Goal: Task Accomplishment & Management: Use online tool/utility

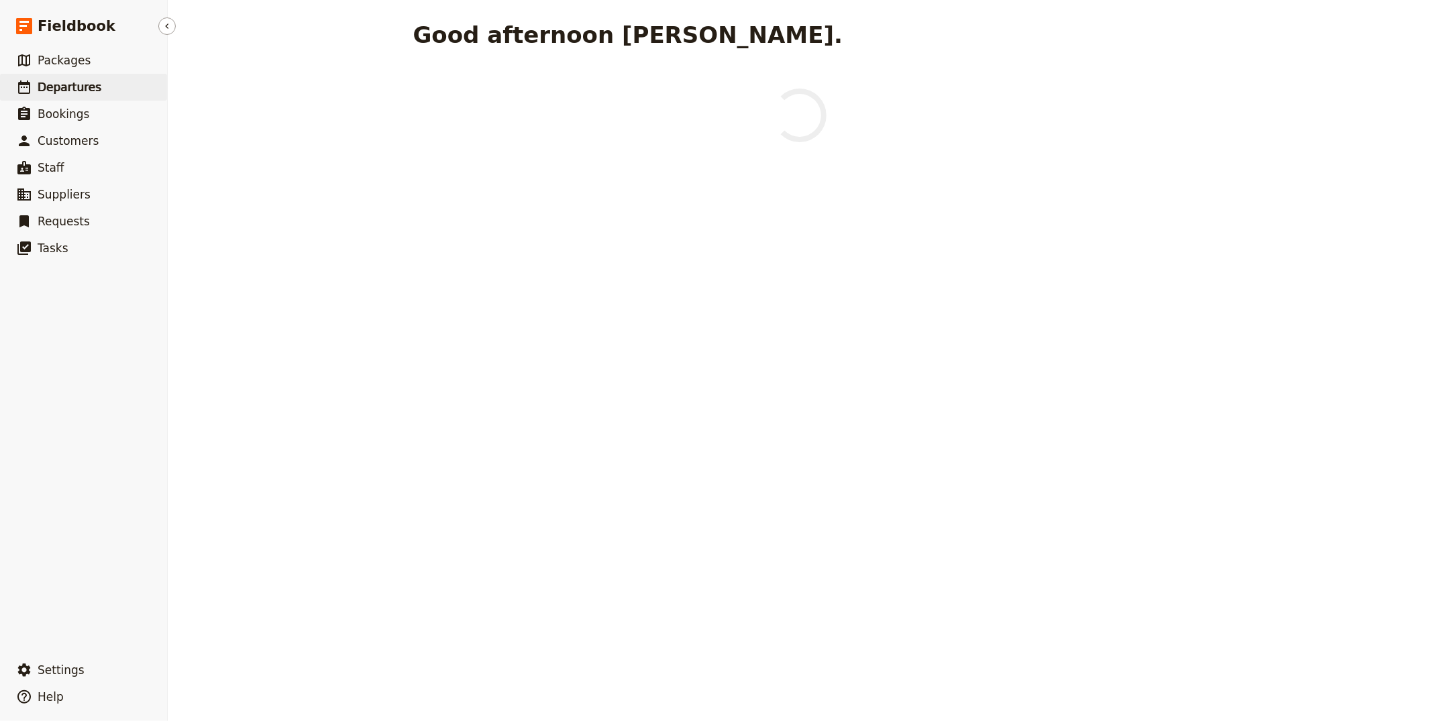
click at [102, 85] on link "​ Departures" at bounding box center [83, 87] width 167 height 27
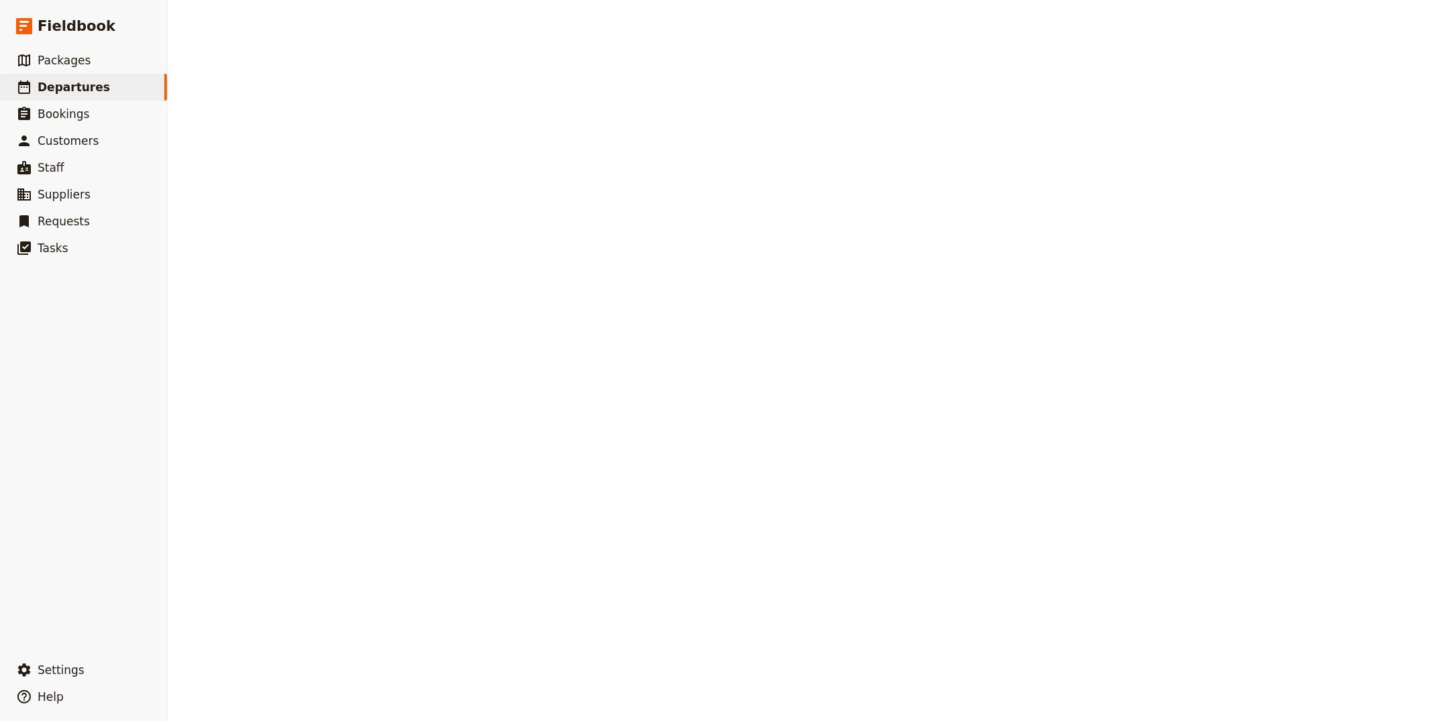
select select "CREATED_AT"
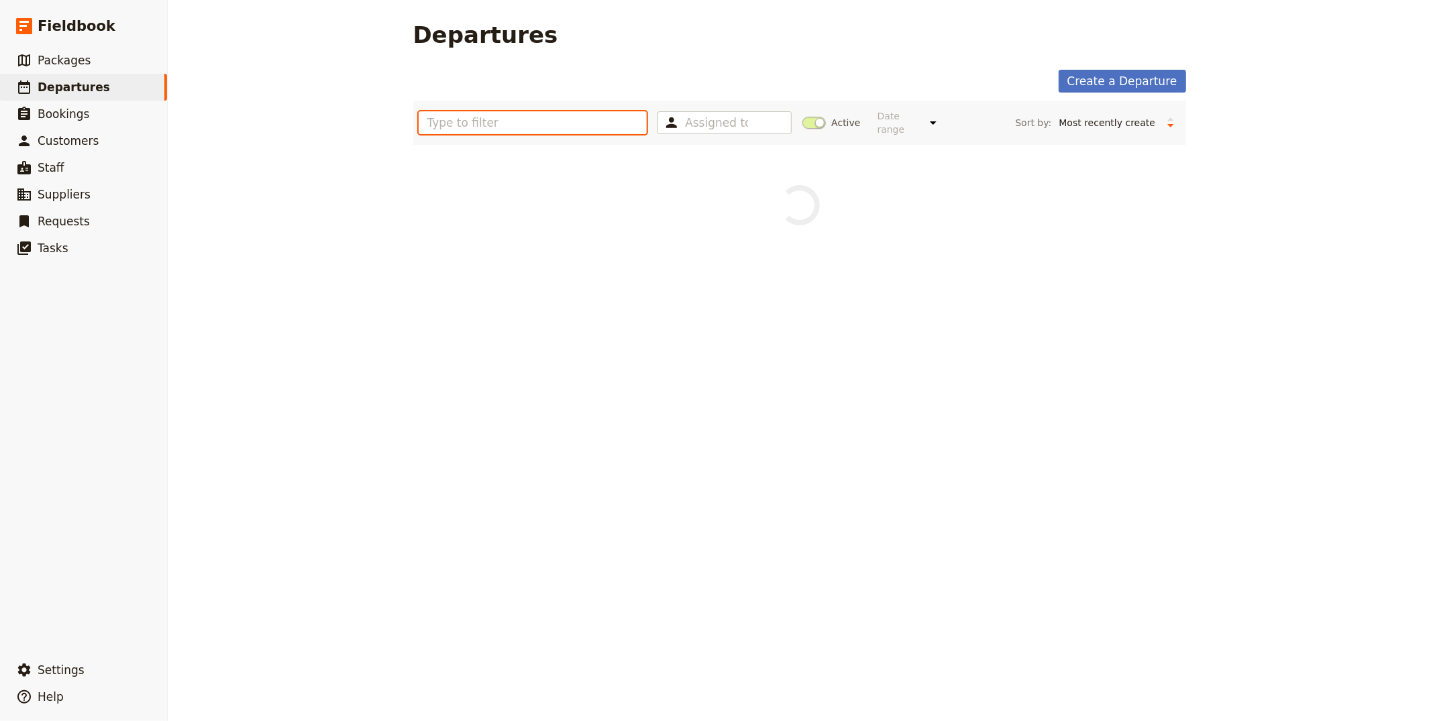
click at [450, 127] on input "text" at bounding box center [533, 122] width 229 height 23
type input "enchanting"
click at [808, 120] on span at bounding box center [813, 123] width 23 height 12
click at [802, 116] on input "Active" at bounding box center [802, 116] width 0 height 0
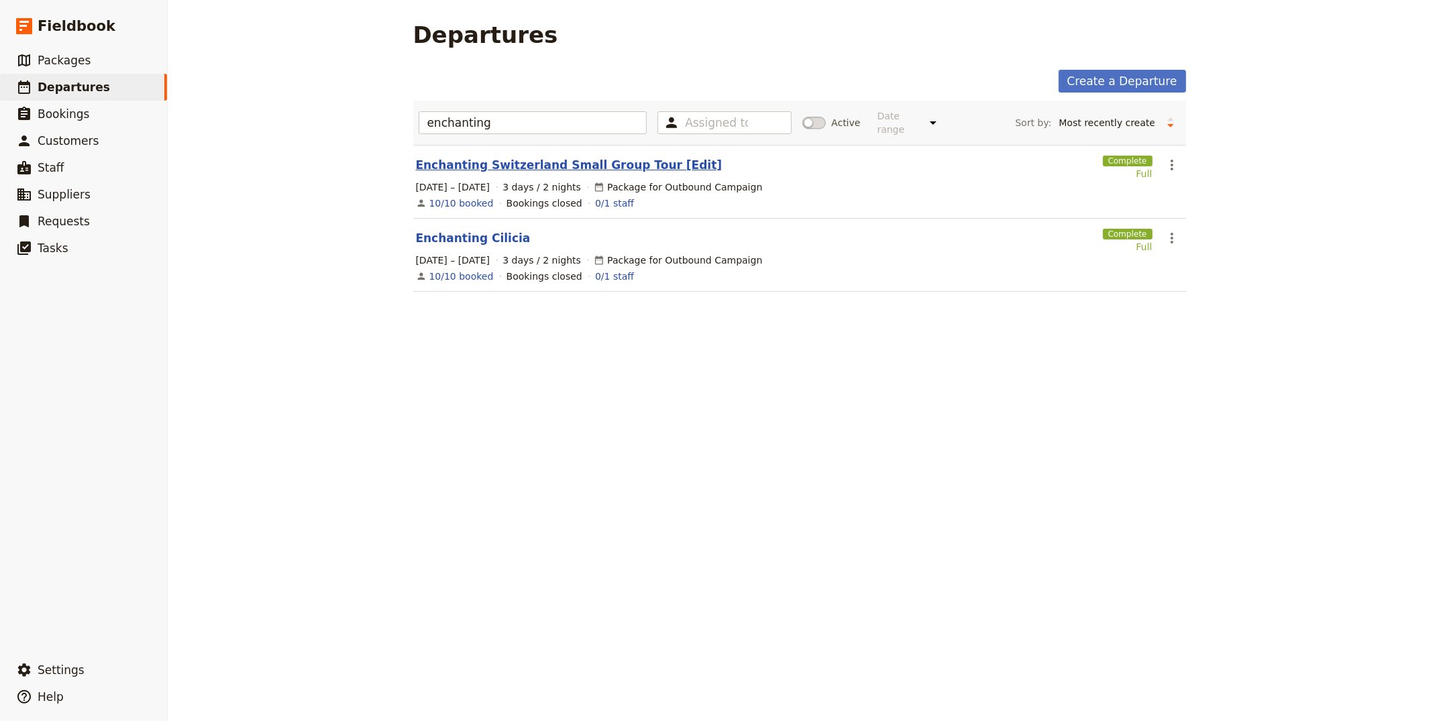
click at [565, 162] on link "Enchanting Switzerland Small Group Tour [Edit]" at bounding box center [569, 165] width 307 height 16
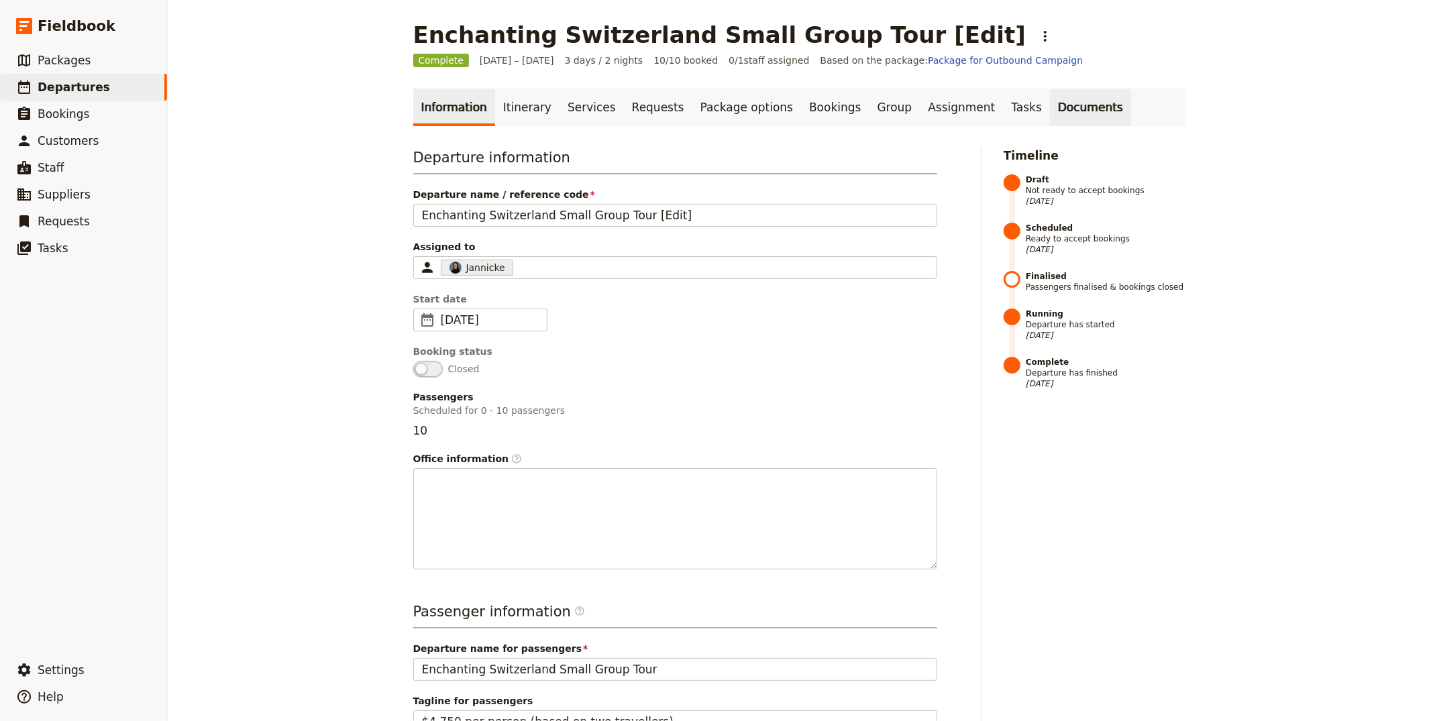
click at [1050, 107] on link "Documents" at bounding box center [1090, 108] width 81 height 38
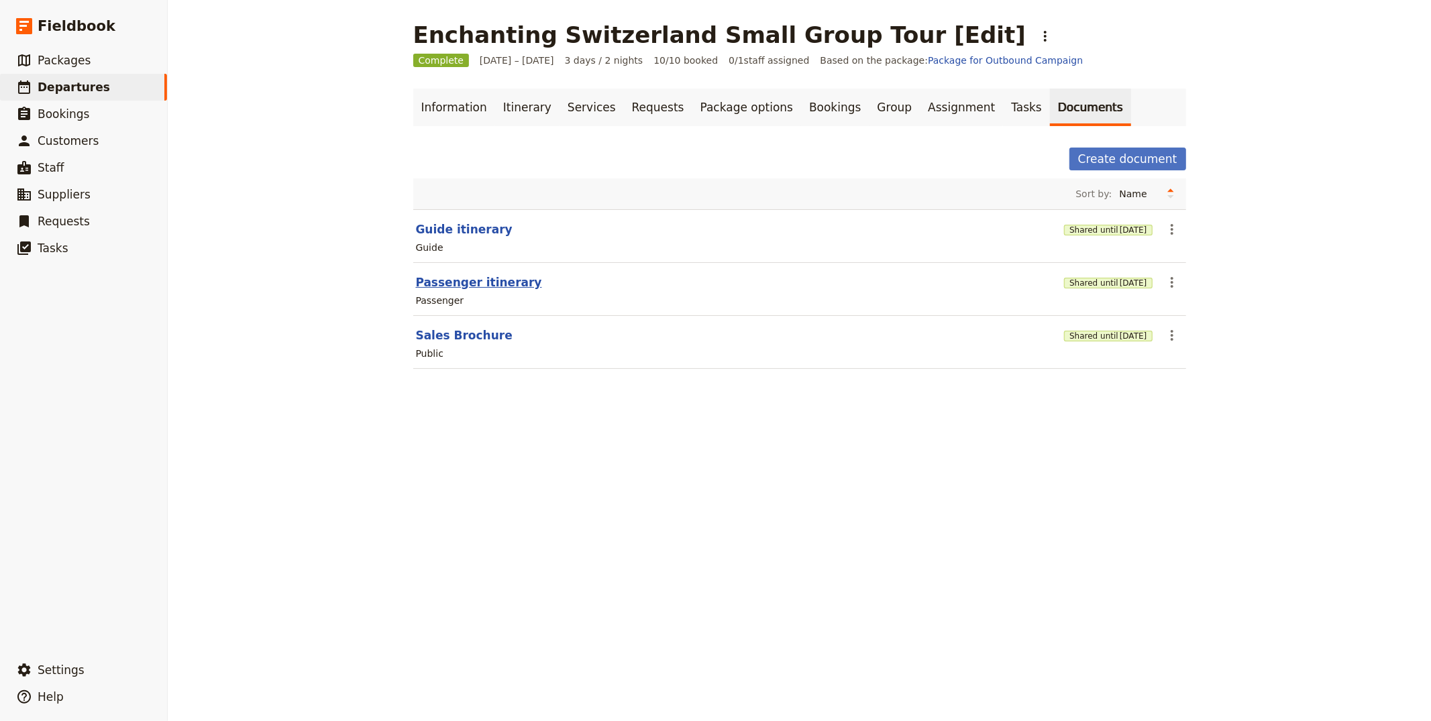
click at [469, 288] on button "Passenger itinerary" at bounding box center [479, 282] width 126 height 16
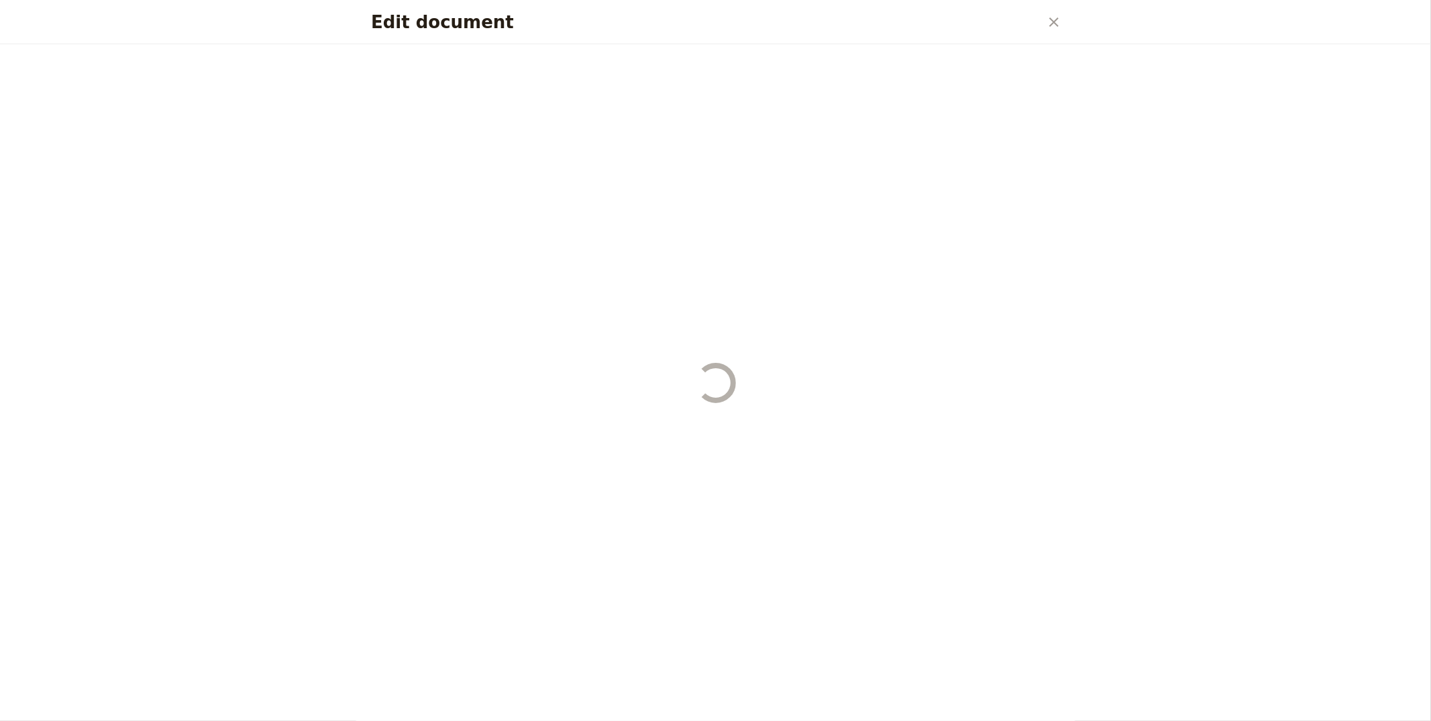
select select "PASSENGER"
select select "RUN_SHEET"
select select "LARGE"
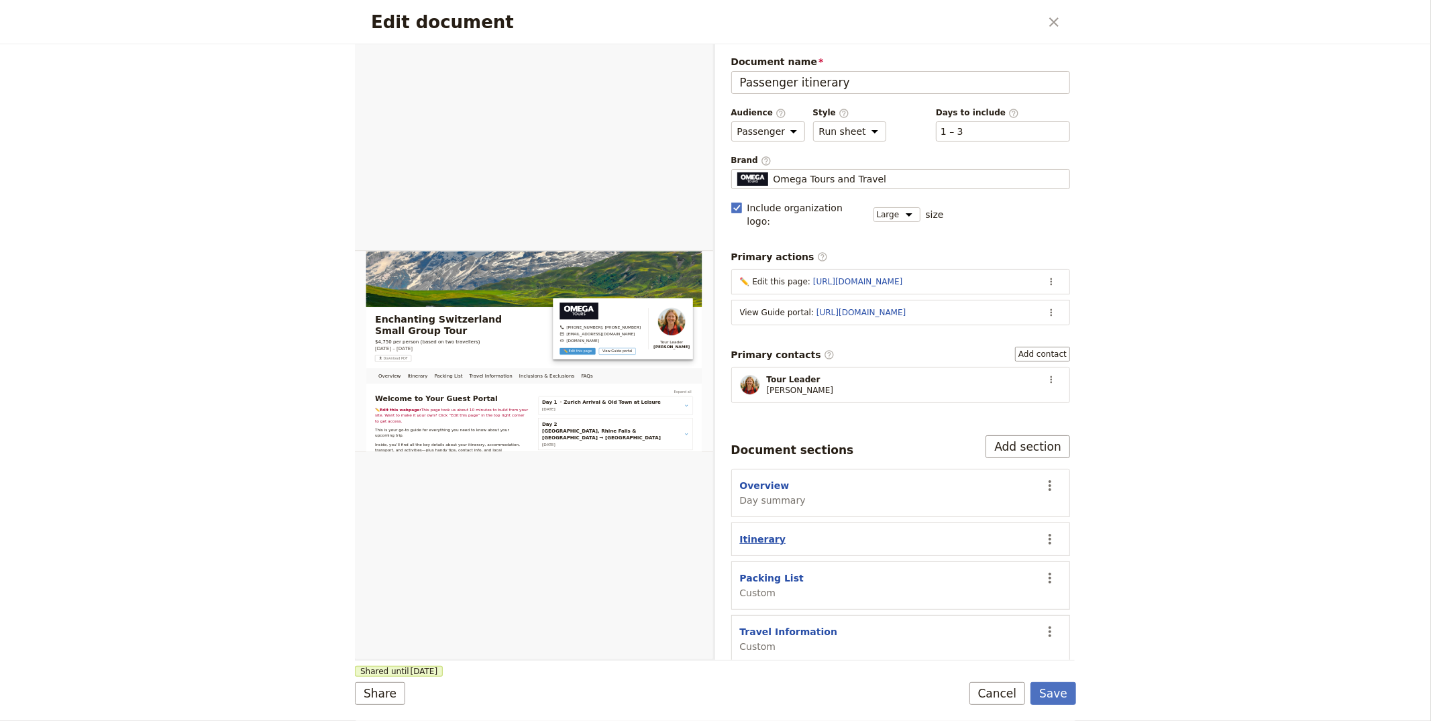
click at [760, 533] on button "Itinerary" at bounding box center [763, 539] width 46 height 13
select select "ITINERARY"
click at [767, 479] on button "Overview" at bounding box center [765, 485] width 50 height 13
select select "DAY_SUMMARY"
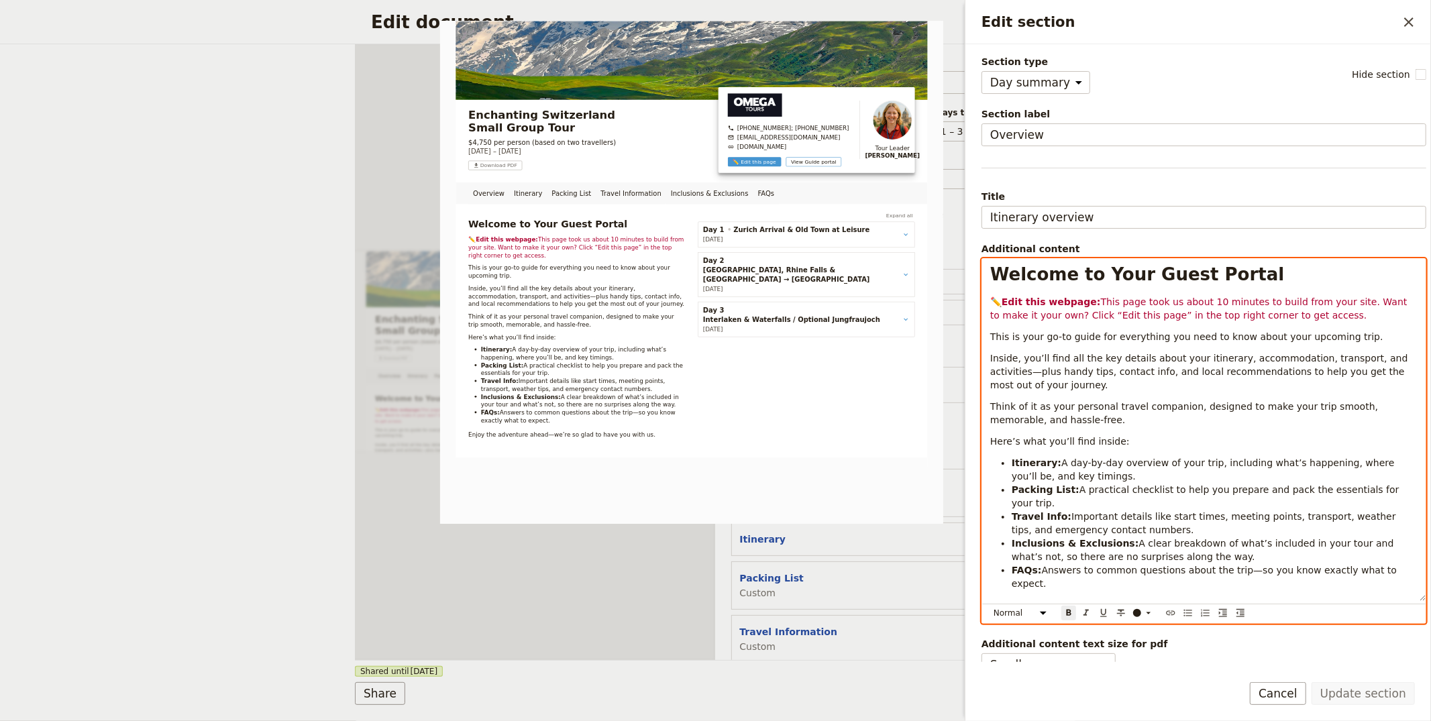
select select "h1"
drag, startPoint x: 1136, startPoint y: 276, endPoint x: 1291, endPoint y: 268, distance: 155.2
click at [1291, 268] on h1 "Welcome to Your Guest Portal" at bounding box center [1203, 274] width 427 height 20
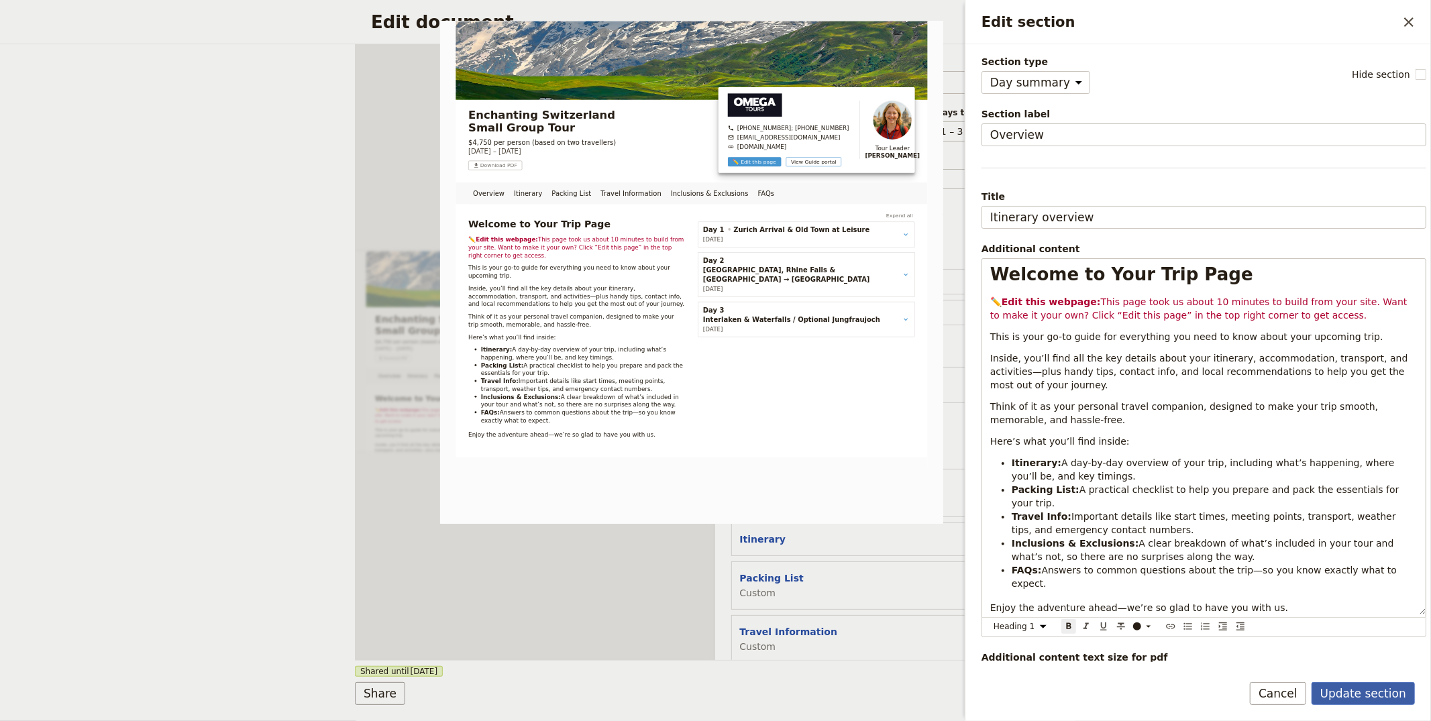
click at [1368, 688] on button "Update section" at bounding box center [1362, 693] width 103 height 23
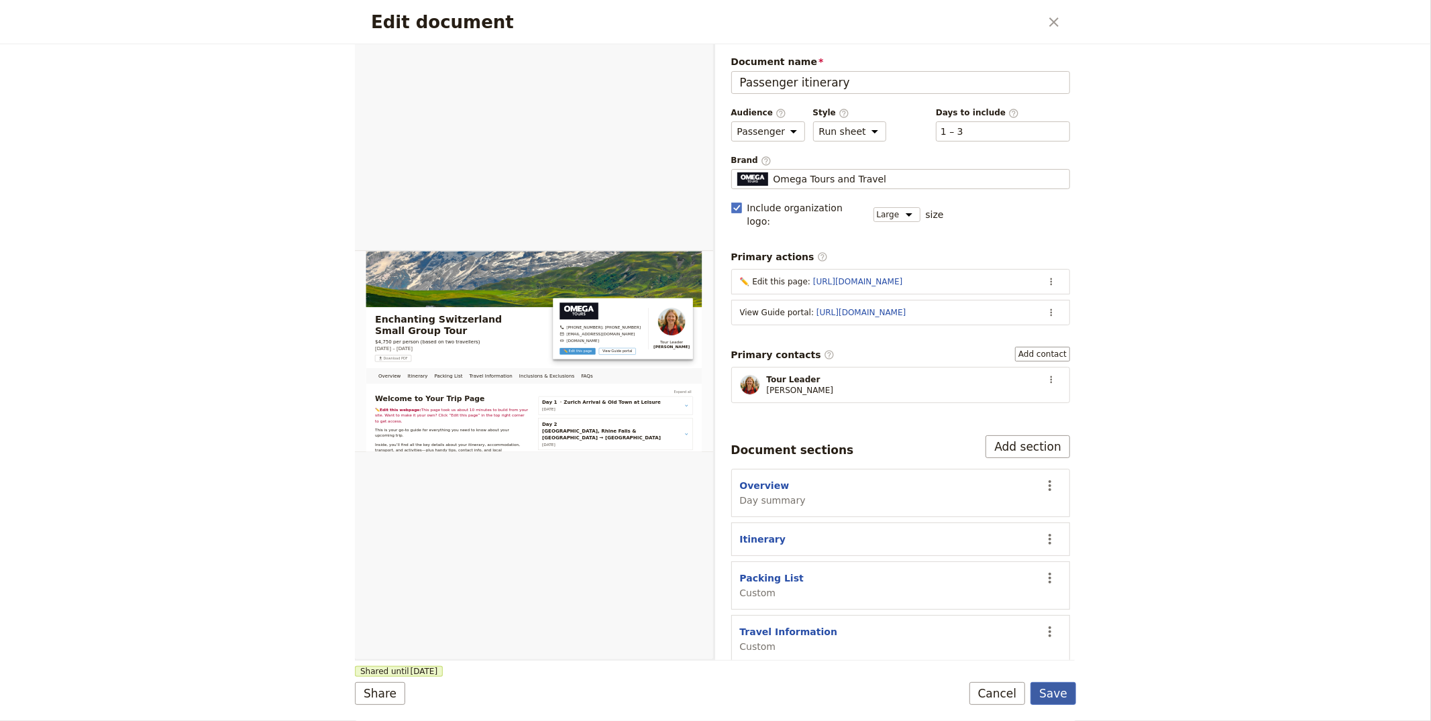
click at [1063, 696] on button "Save" at bounding box center [1053, 693] width 46 height 23
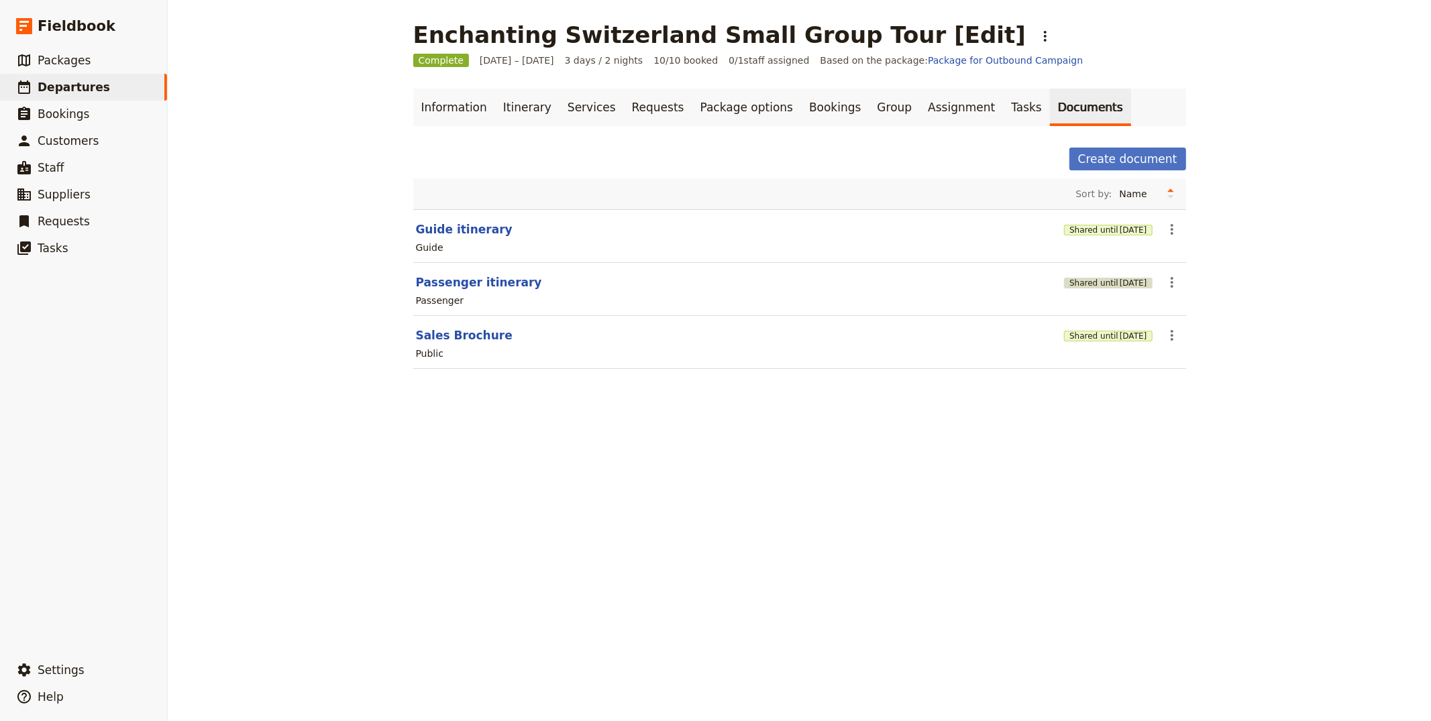
click at [1119, 280] on span "[DATE]" at bounding box center [1133, 283] width 28 height 11
click at [1087, 281] on button "Shared until [DATE]" at bounding box center [1108, 283] width 88 height 11
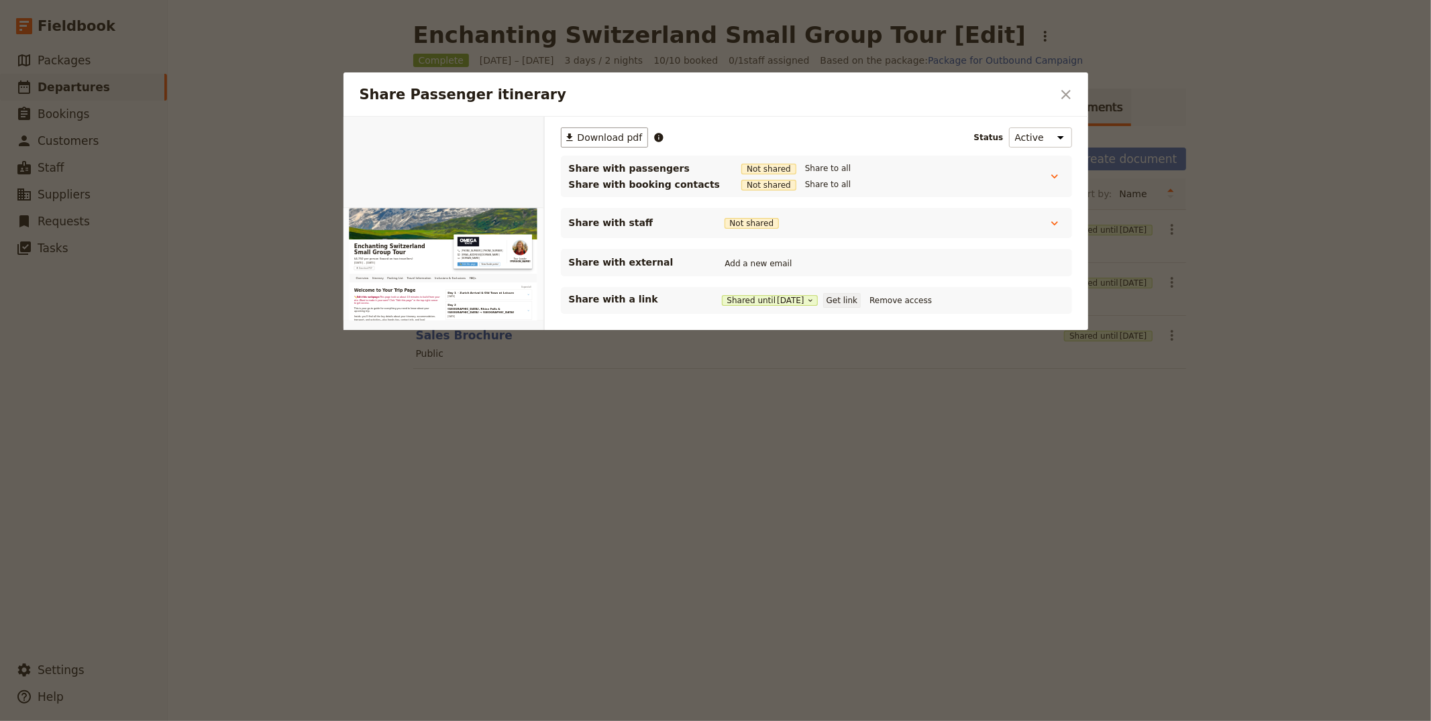
click at [843, 301] on button "Get link" at bounding box center [842, 300] width 38 height 15
click at [1062, 92] on icon "Close dialog" at bounding box center [1065, 94] width 9 height 9
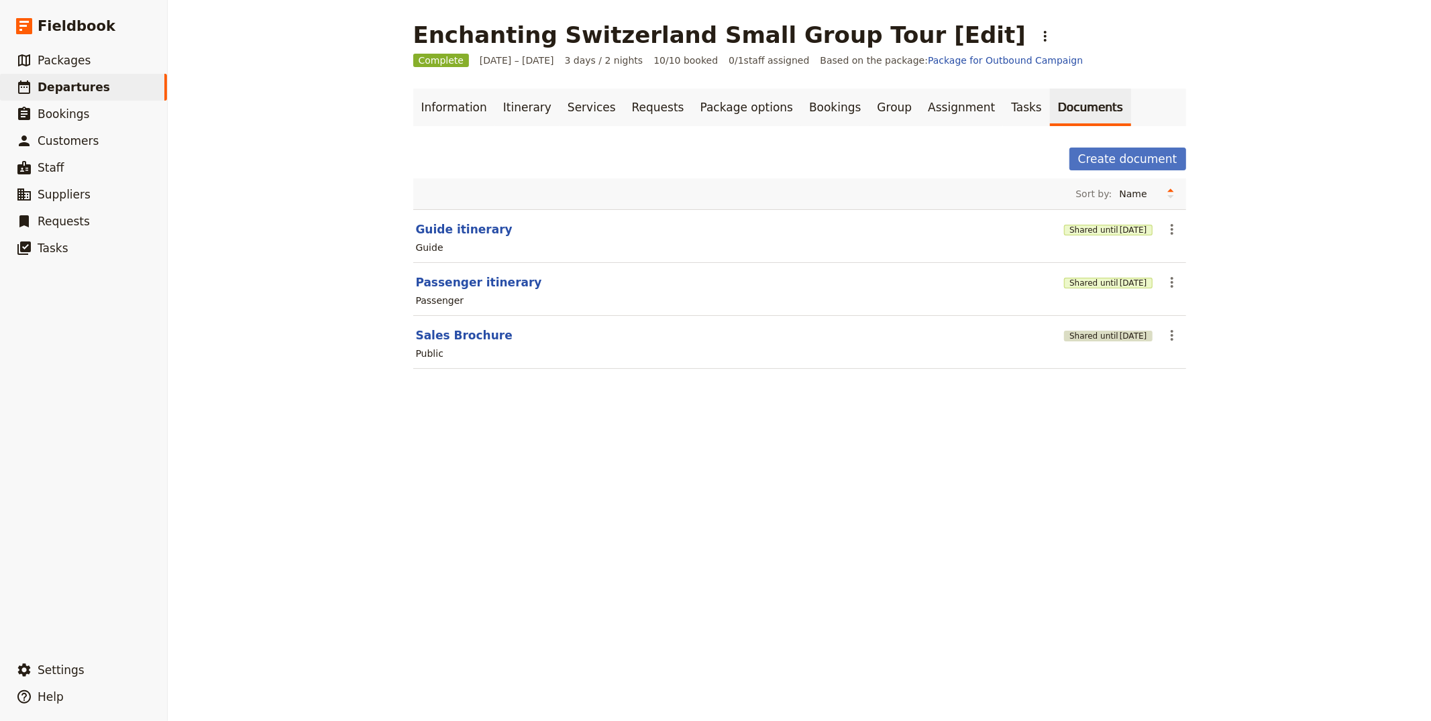
click at [1119, 333] on span "[DATE]" at bounding box center [1133, 336] width 28 height 11
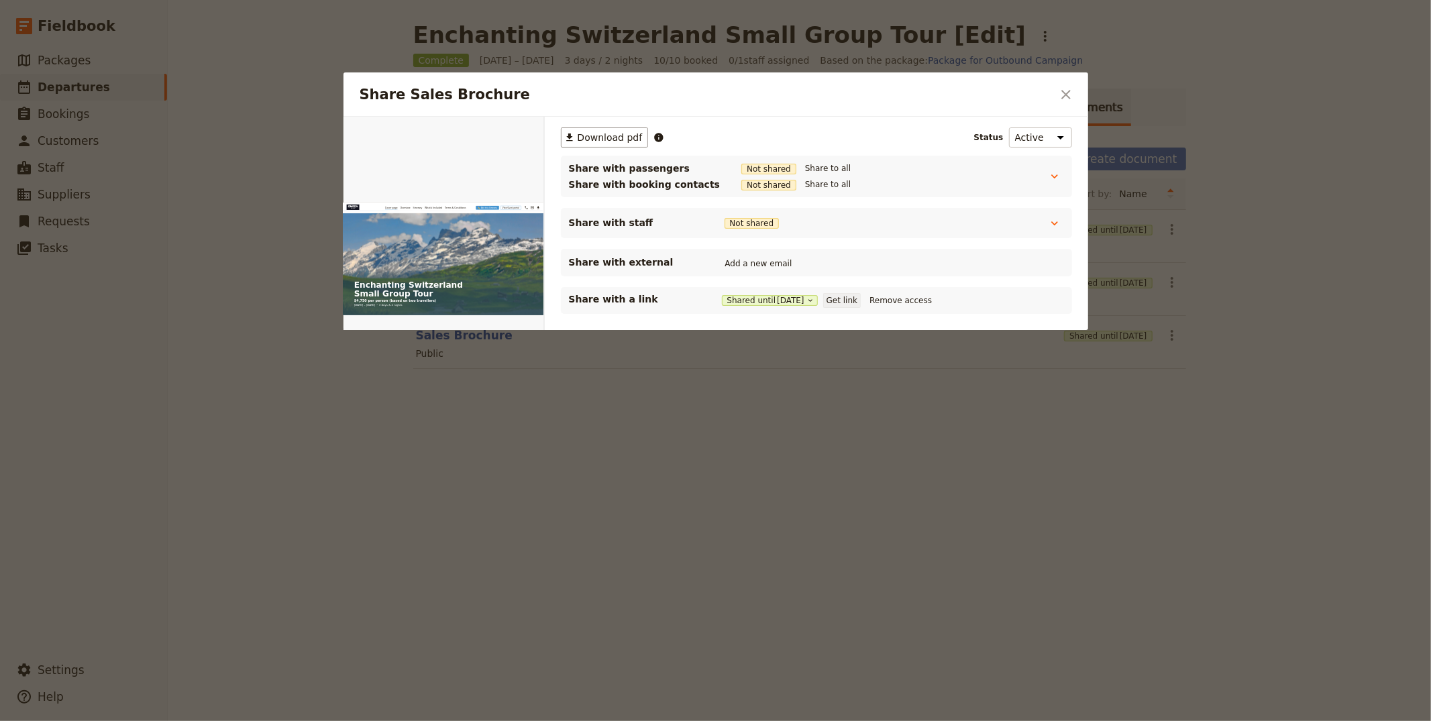
click at [861, 302] on button "Get link" at bounding box center [842, 300] width 38 height 15
click at [957, 551] on div at bounding box center [715, 360] width 1431 height 721
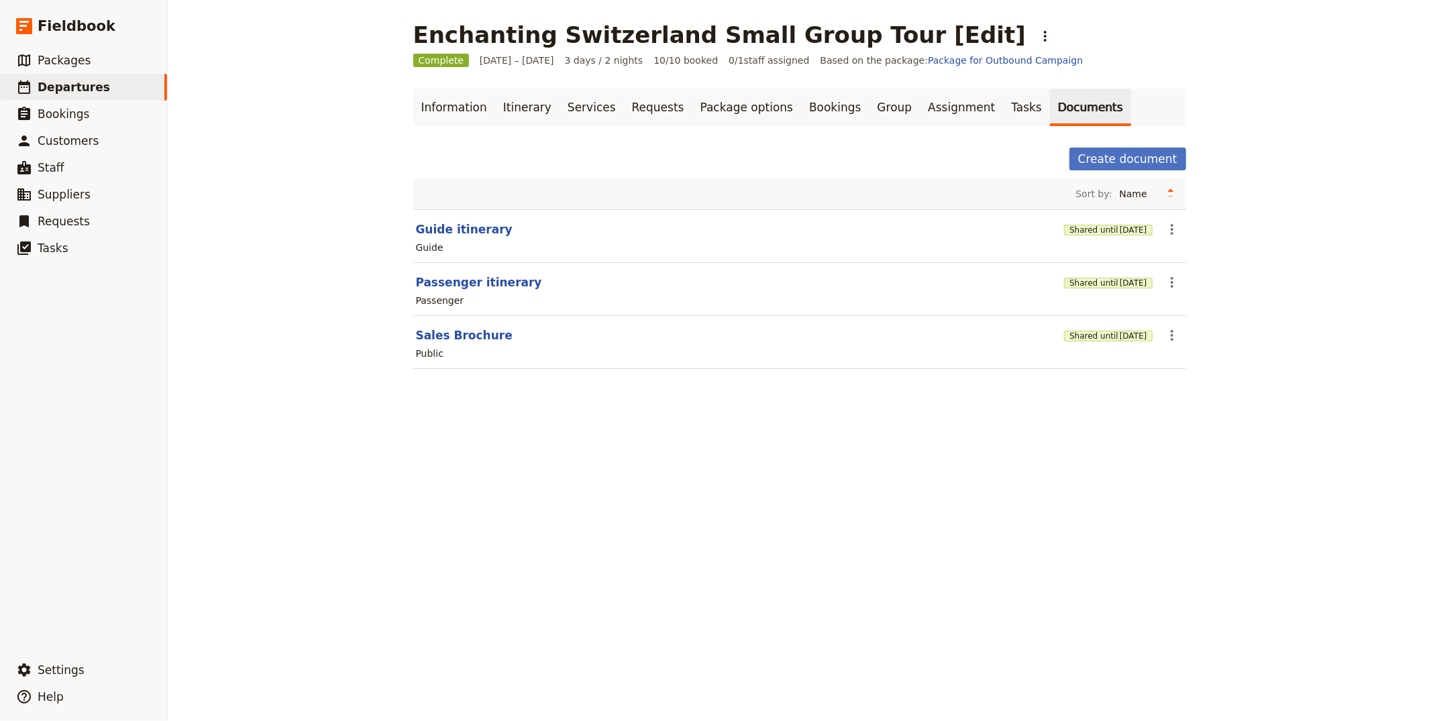
click at [1075, 293] on div "Passenger" at bounding box center [800, 300] width 770 height 16
click at [1077, 286] on button "Shared until [DATE]" at bounding box center [1108, 283] width 88 height 11
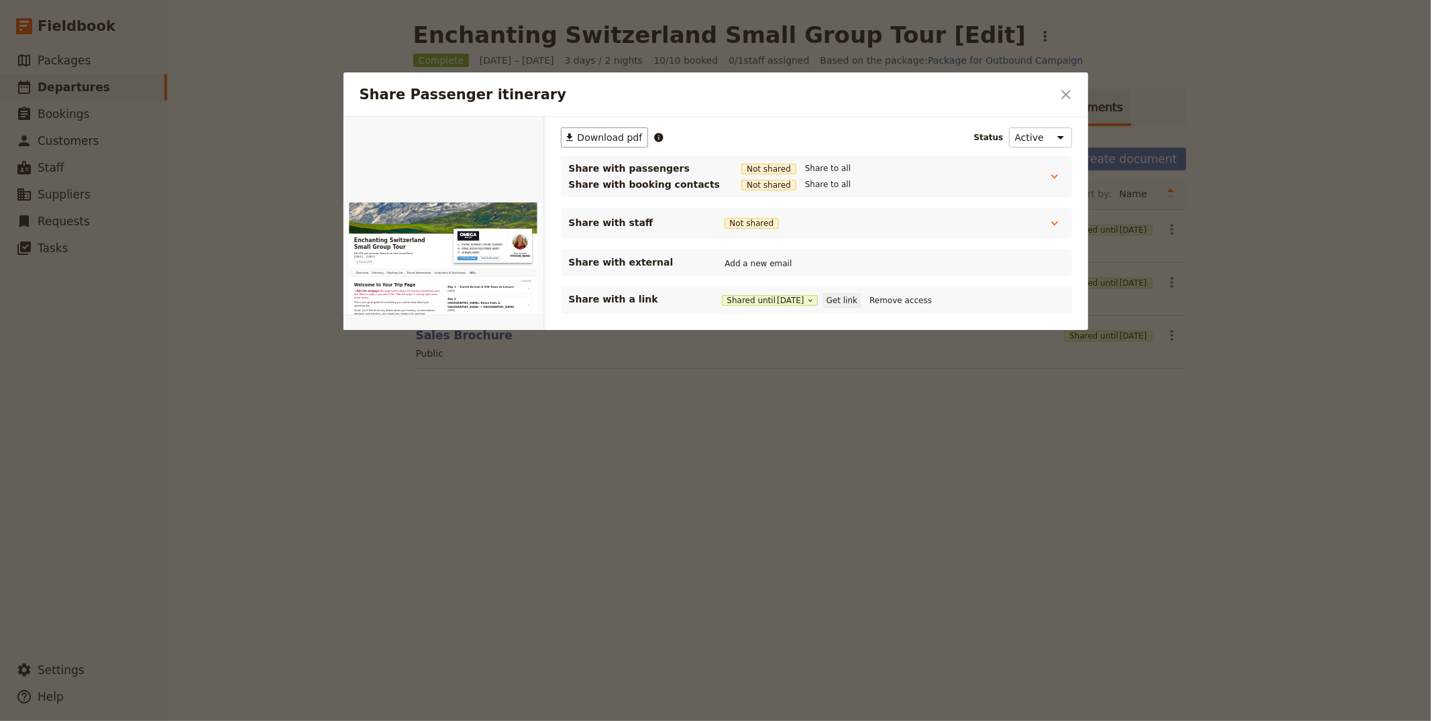
click at [847, 304] on button "Get link" at bounding box center [842, 300] width 38 height 15
click at [283, 420] on div at bounding box center [715, 360] width 1431 height 721
